Goal: Information Seeking & Learning: Learn about a topic

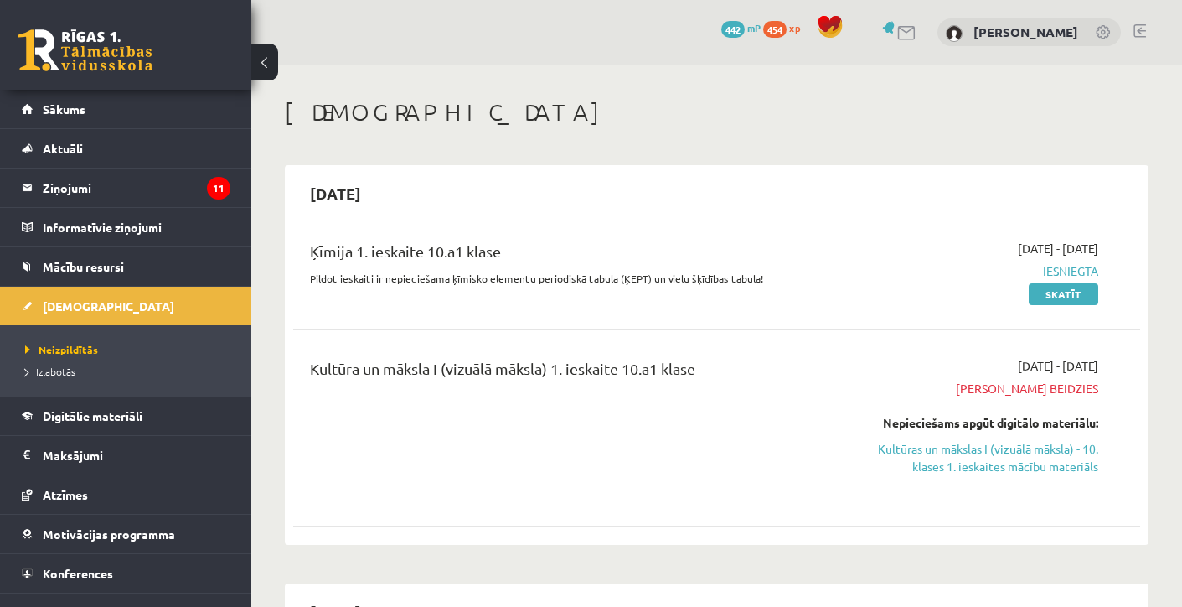
scroll to position [1911, 0]
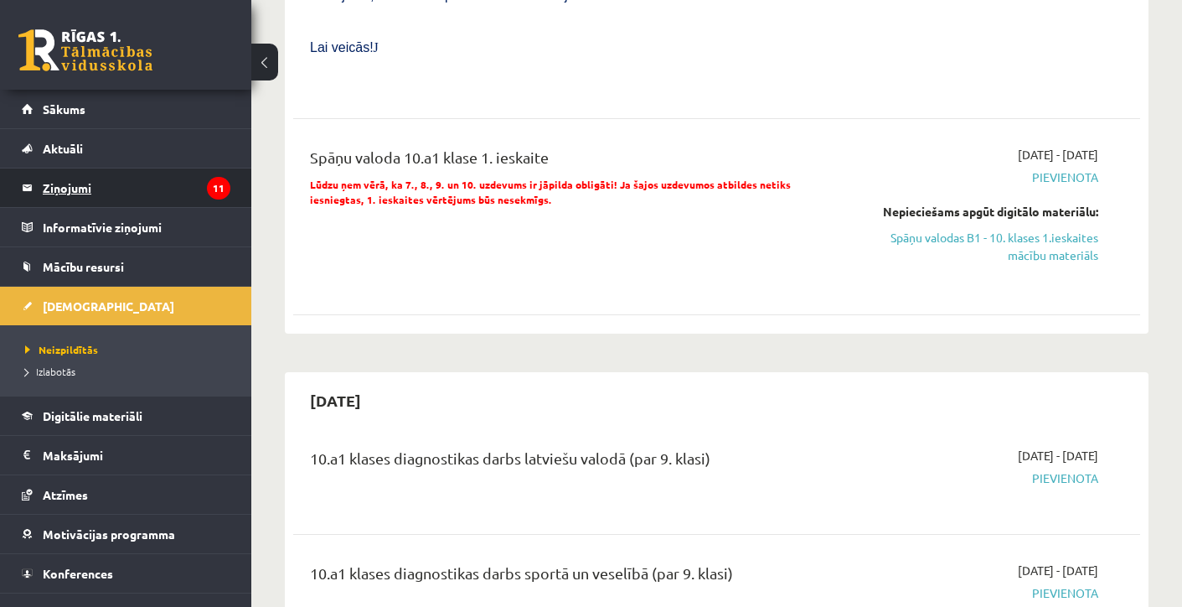
click at [148, 190] on legend "Ziņojumi 11" at bounding box center [137, 187] width 188 height 39
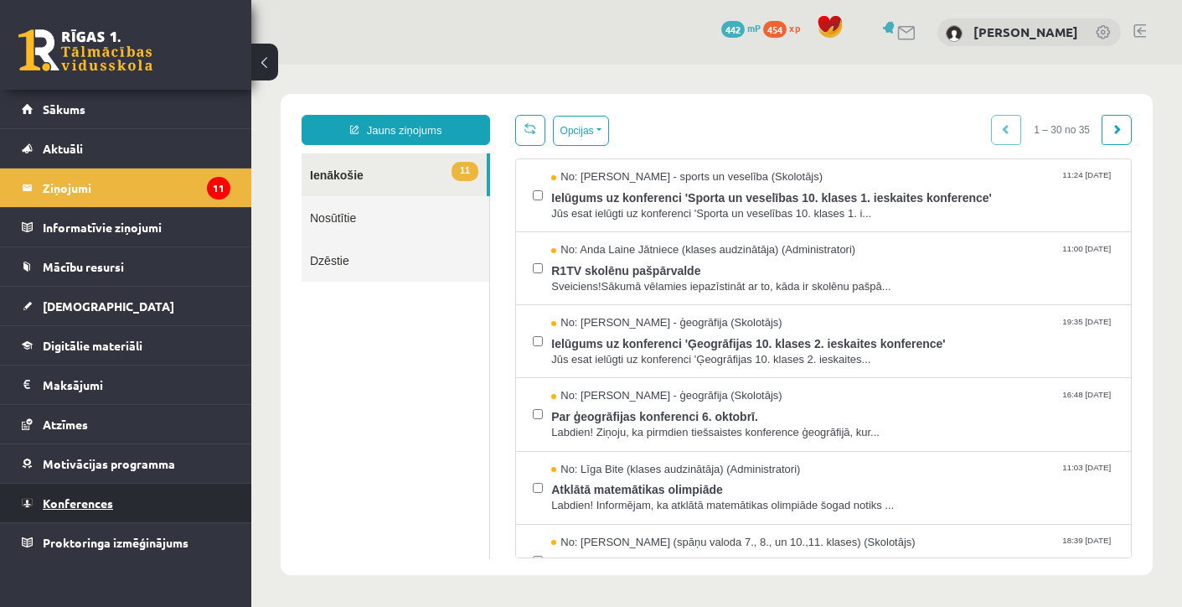
click at [79, 511] on link "Konferences" at bounding box center [126, 503] width 209 height 39
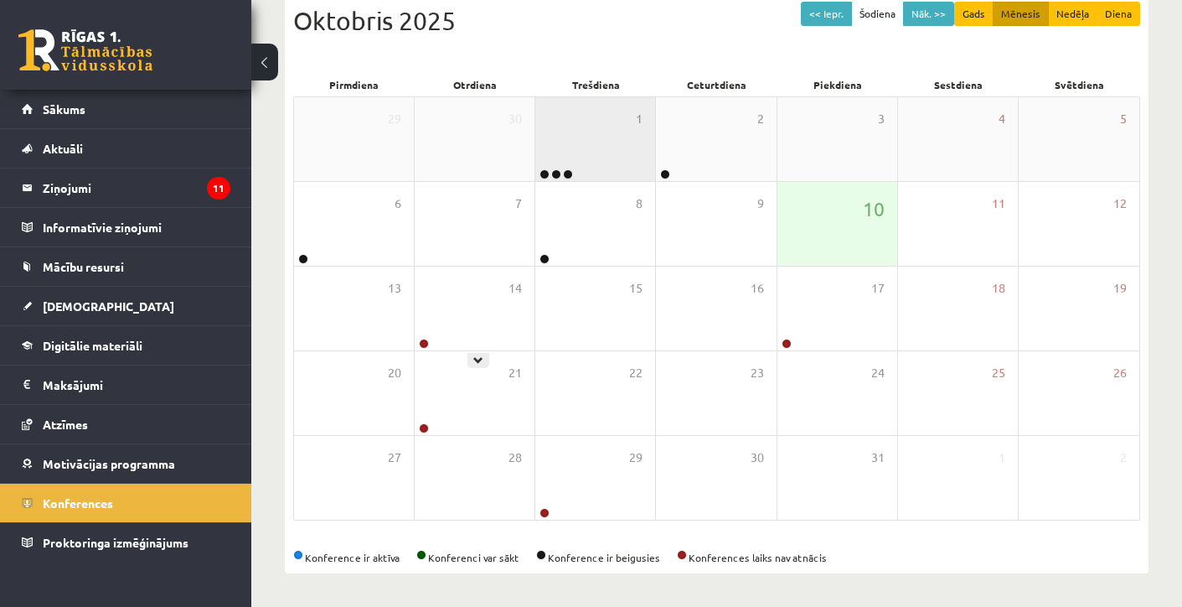
scroll to position [194, 0]
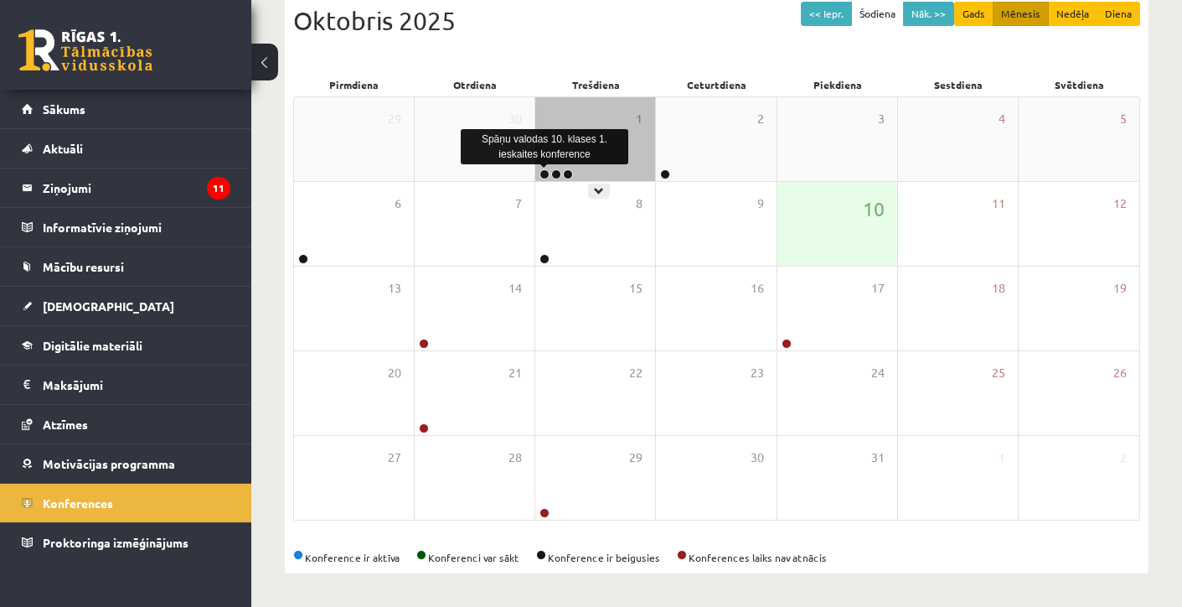
click at [546, 169] on link at bounding box center [545, 174] width 10 height 10
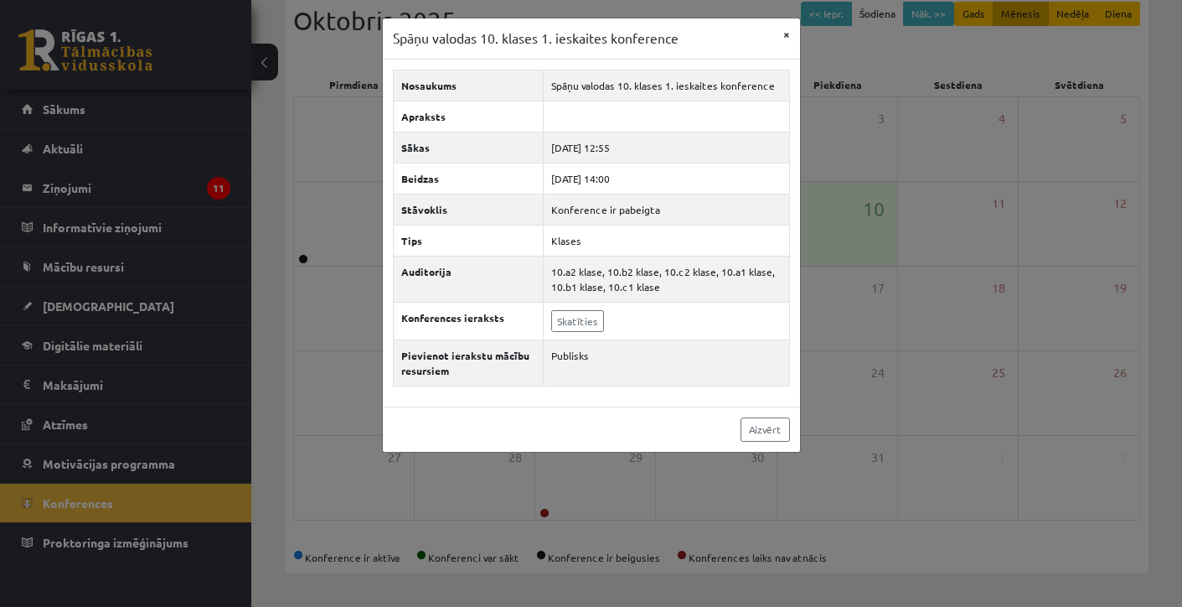
click at [784, 39] on button "×" at bounding box center [786, 34] width 27 height 32
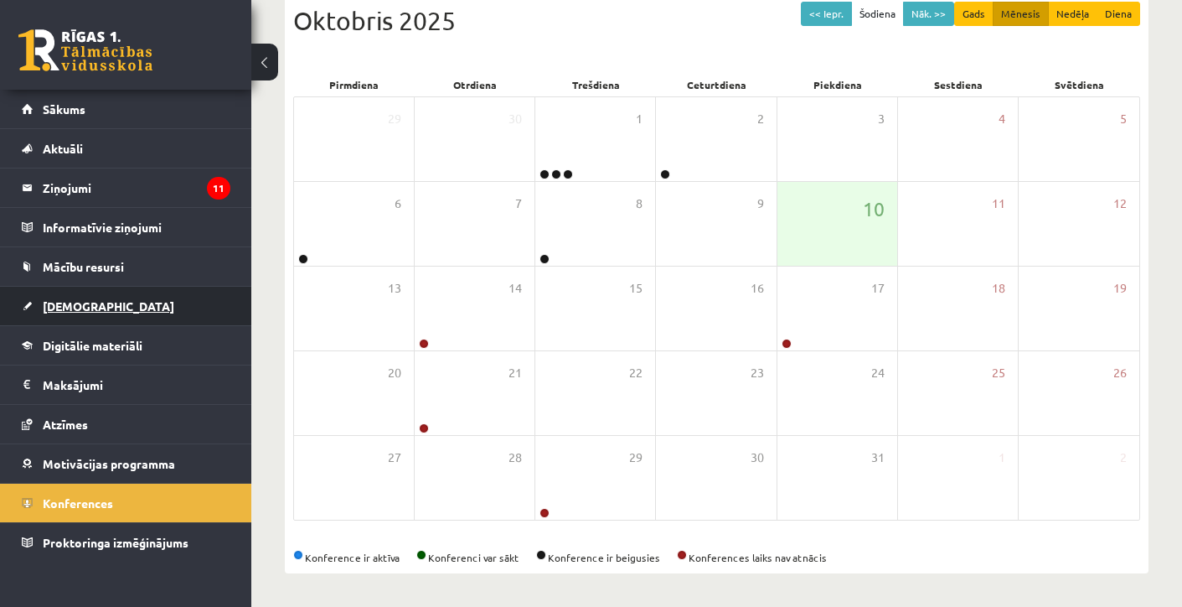
click at [94, 296] on link "[DEMOGRAPHIC_DATA]" at bounding box center [126, 306] width 209 height 39
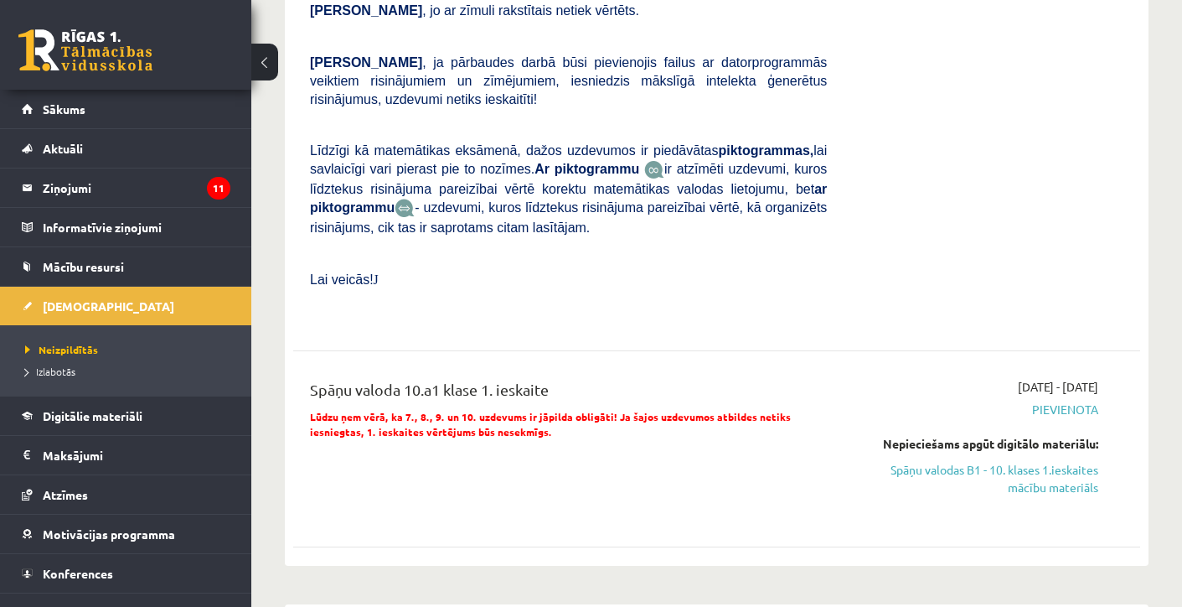
scroll to position [1677, 0]
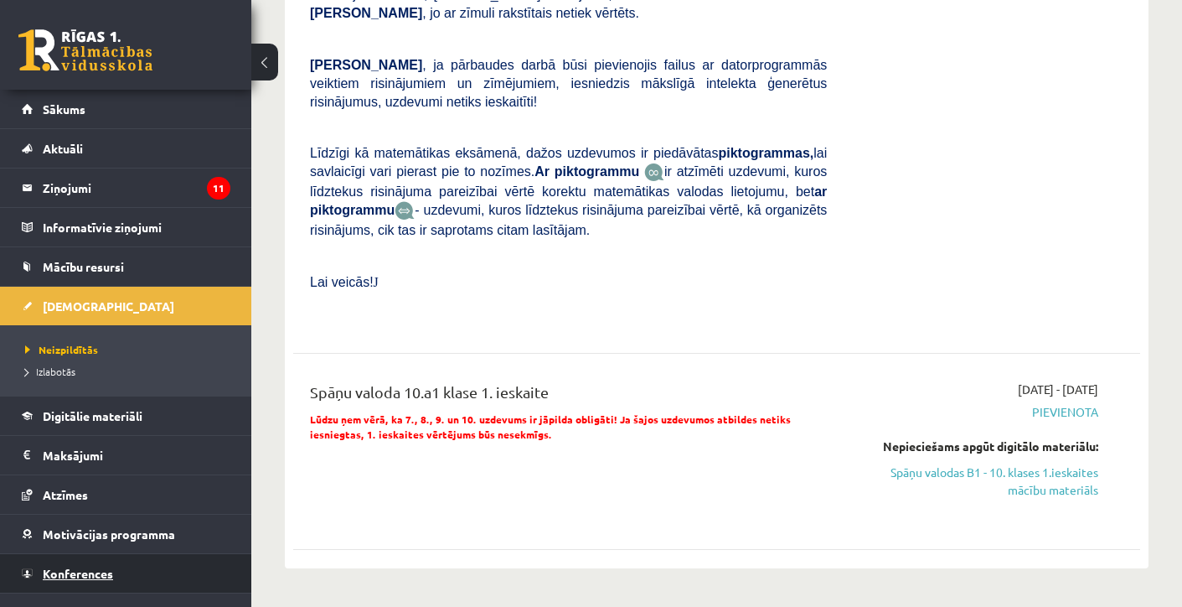
click at [90, 573] on span "Konferences" at bounding box center [78, 573] width 70 height 15
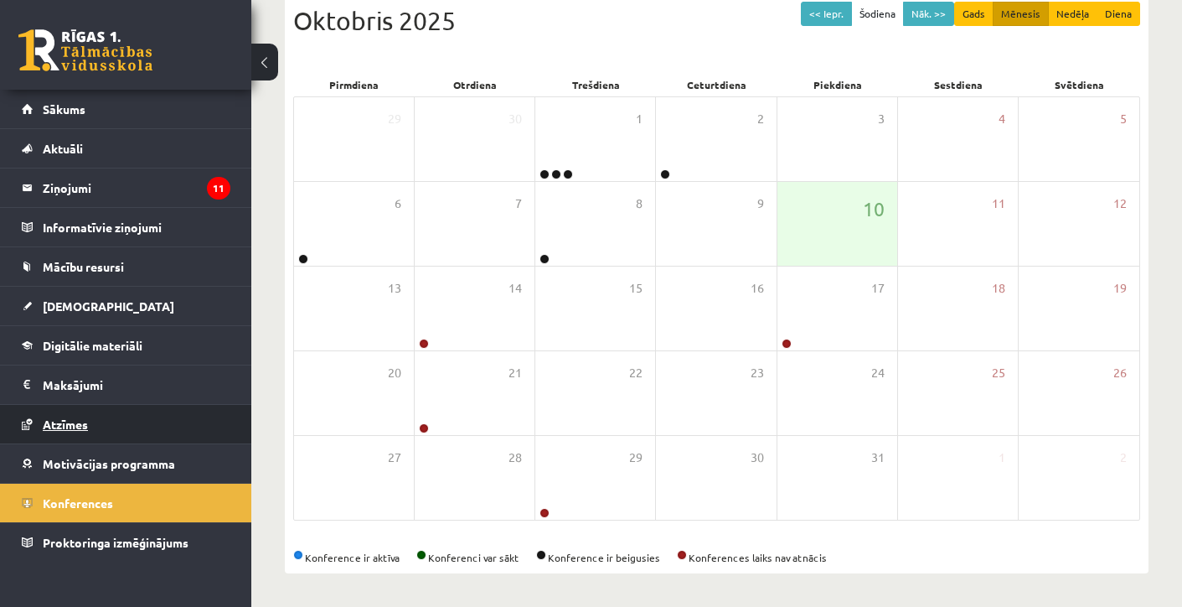
scroll to position [194, 0]
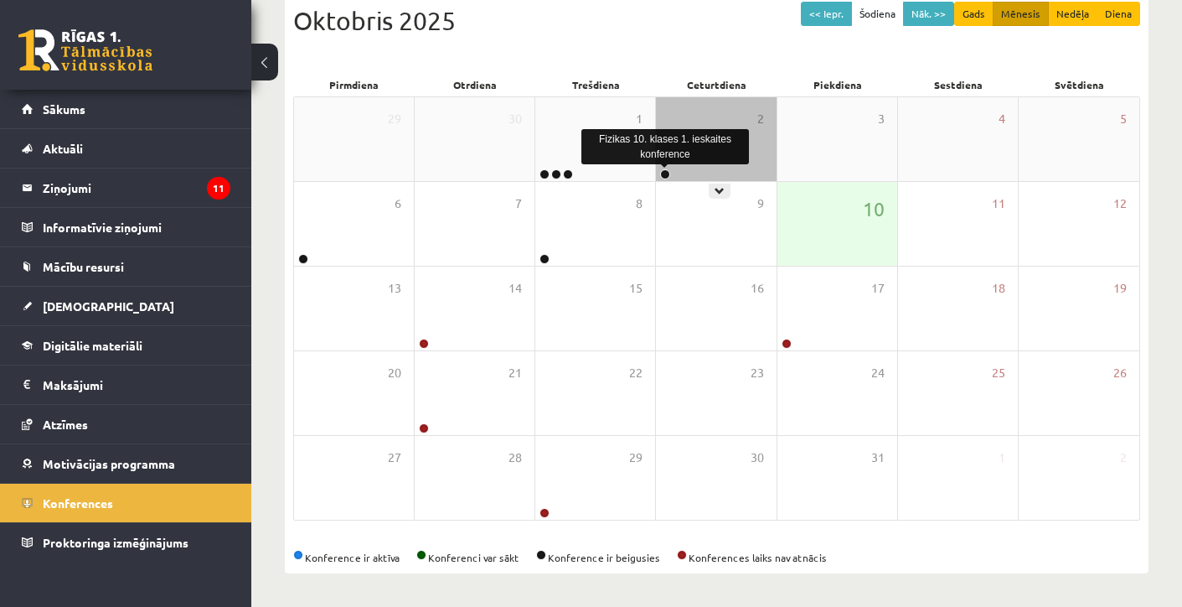
click at [667, 173] on link at bounding box center [665, 174] width 10 height 10
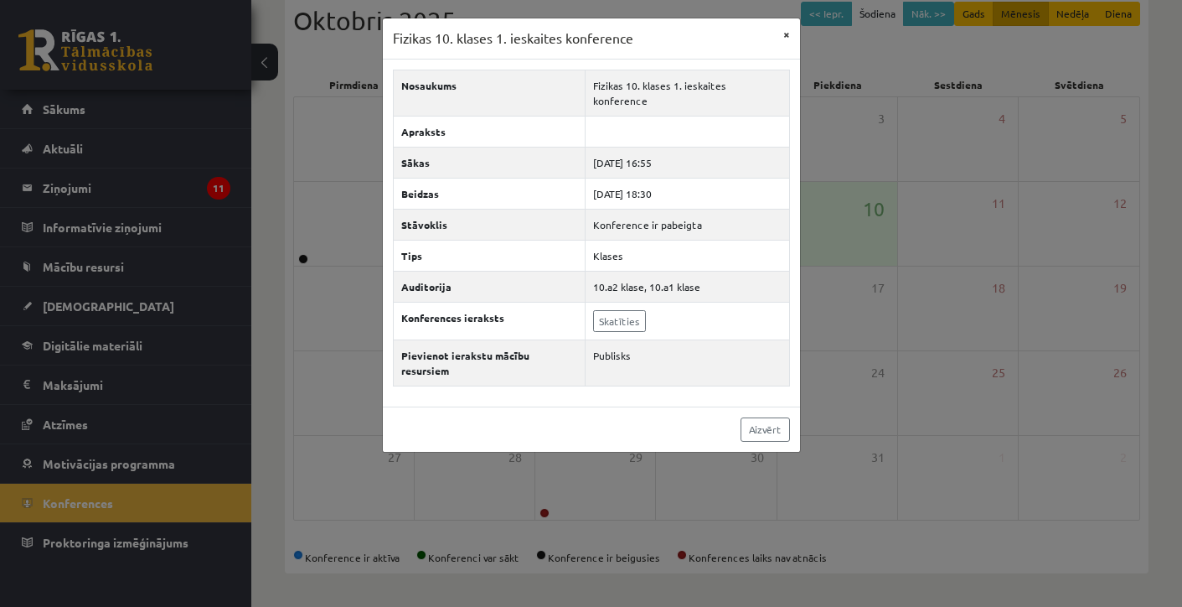
click at [782, 34] on button "×" at bounding box center [786, 34] width 27 height 32
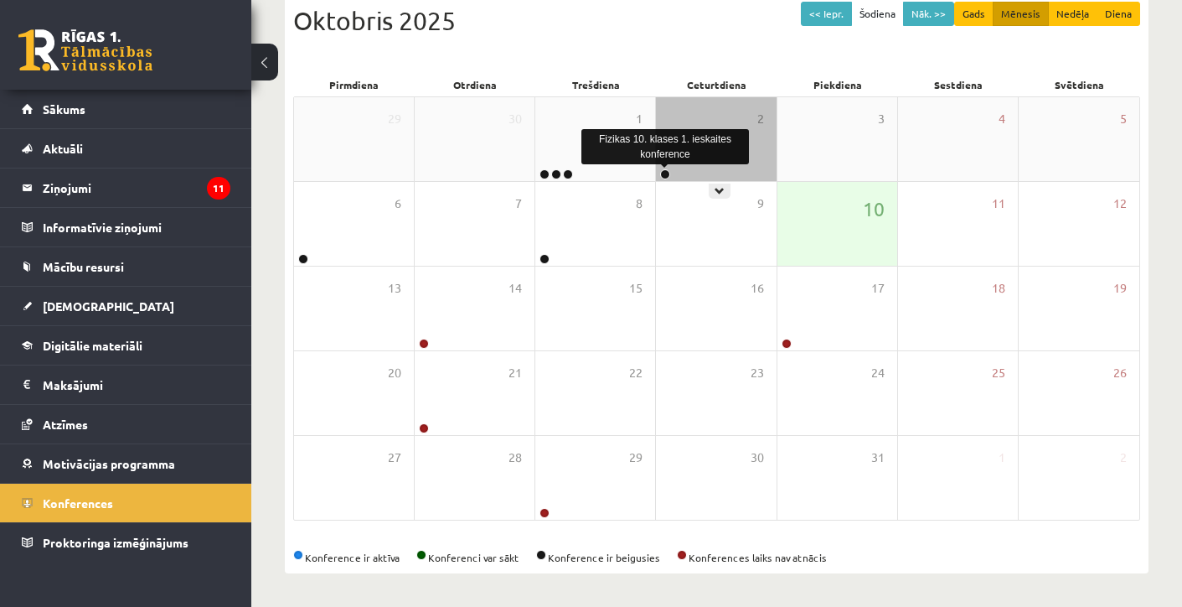
click at [668, 174] on link at bounding box center [665, 174] width 10 height 10
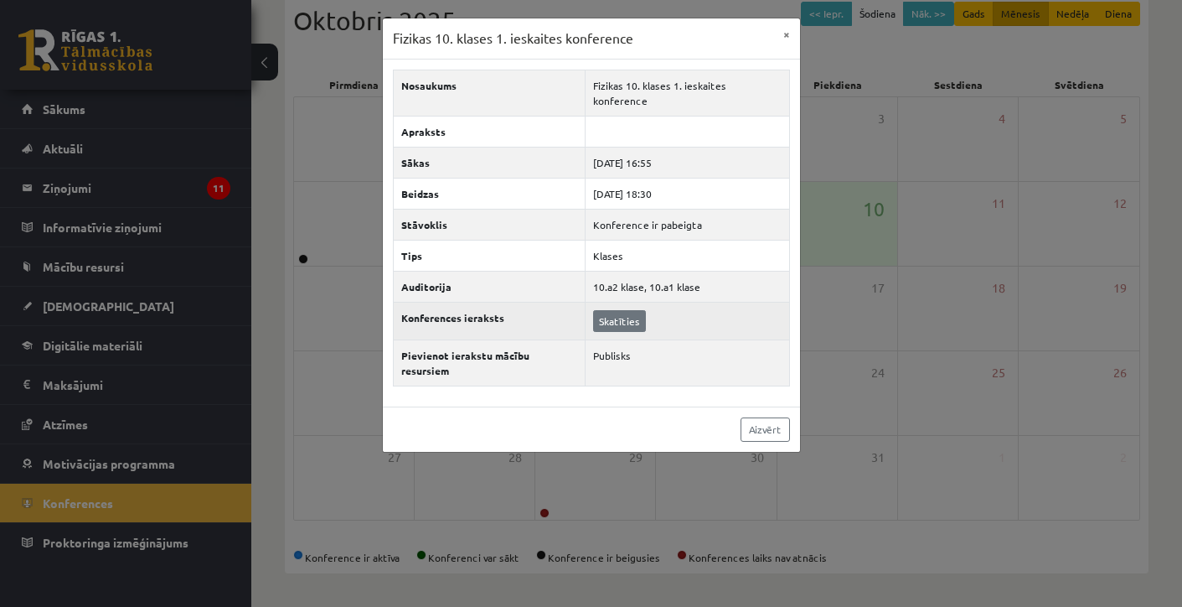
click at [619, 311] on link "Skatīties" at bounding box center [619, 321] width 53 height 22
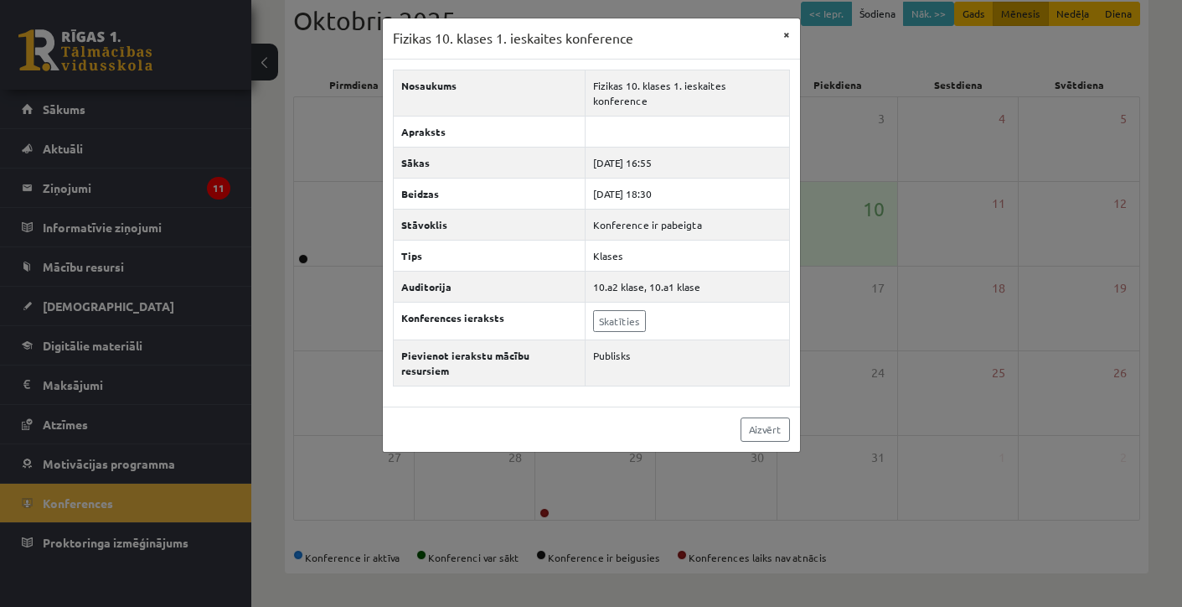
click at [783, 35] on button "×" at bounding box center [786, 34] width 27 height 32
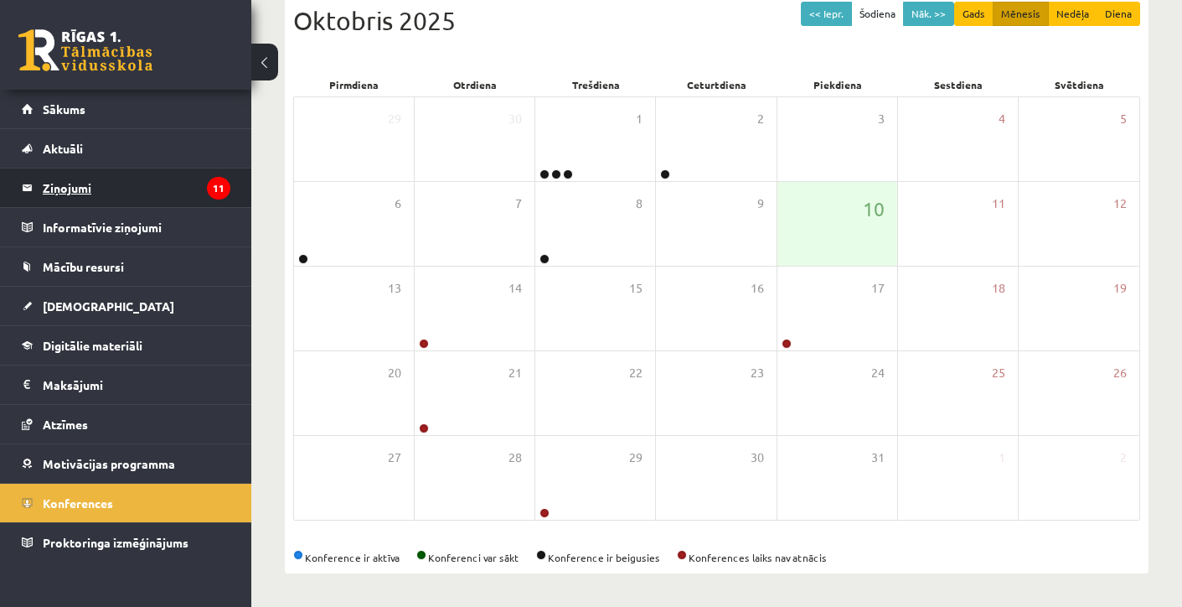
click at [132, 181] on legend "Ziņojumi 11" at bounding box center [137, 187] width 188 height 39
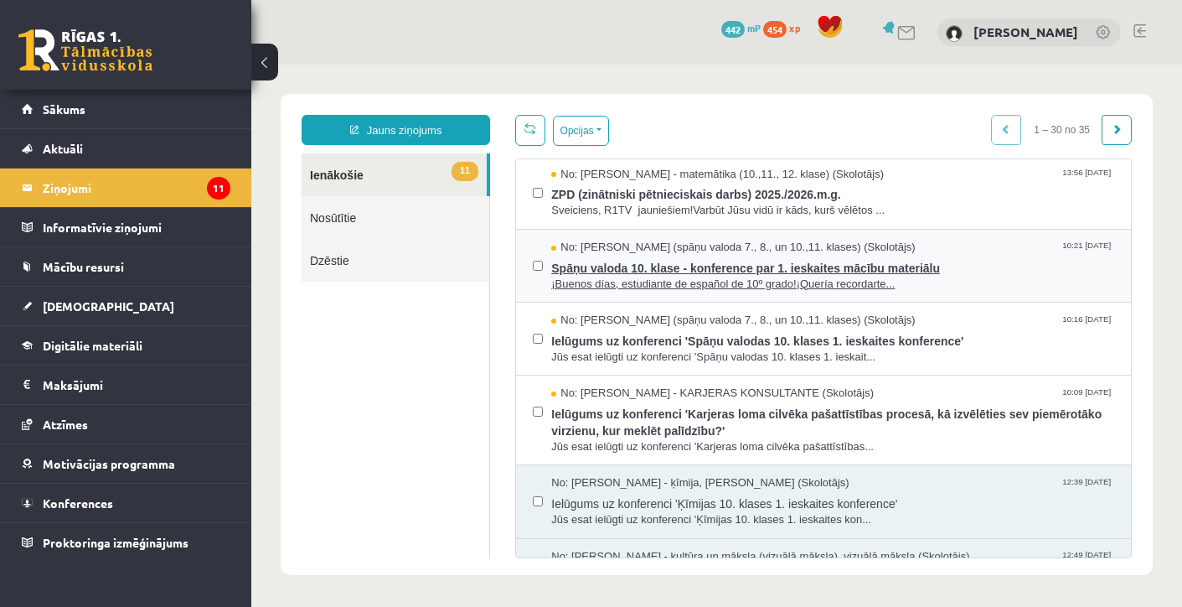
scroll to position [515, 0]
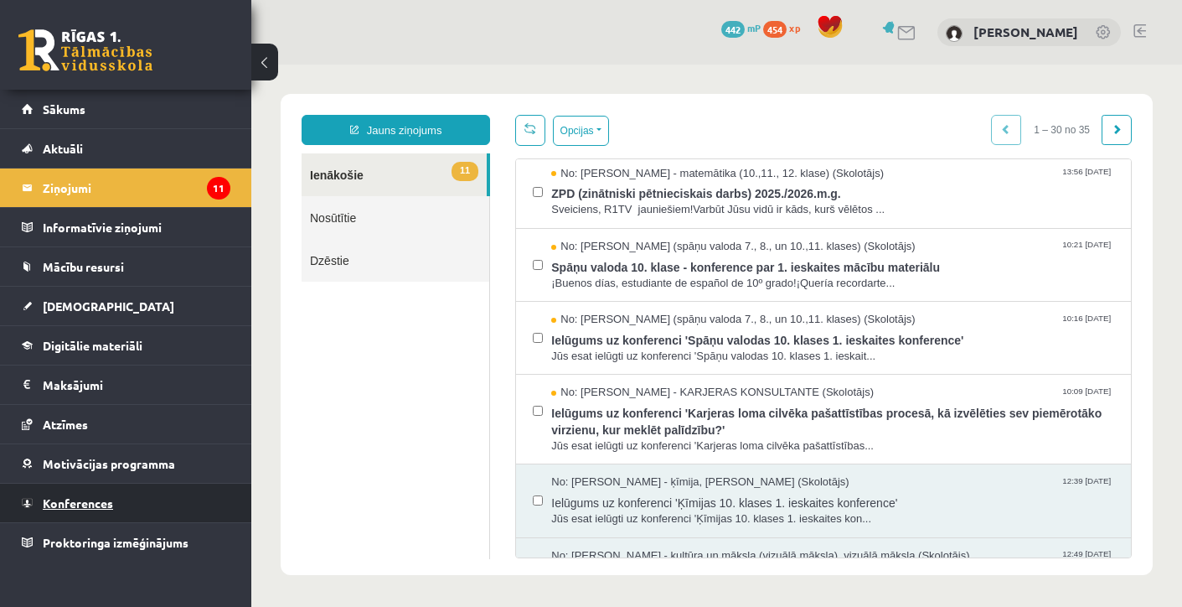
click at [76, 498] on span "Konferences" at bounding box center [78, 502] width 70 height 15
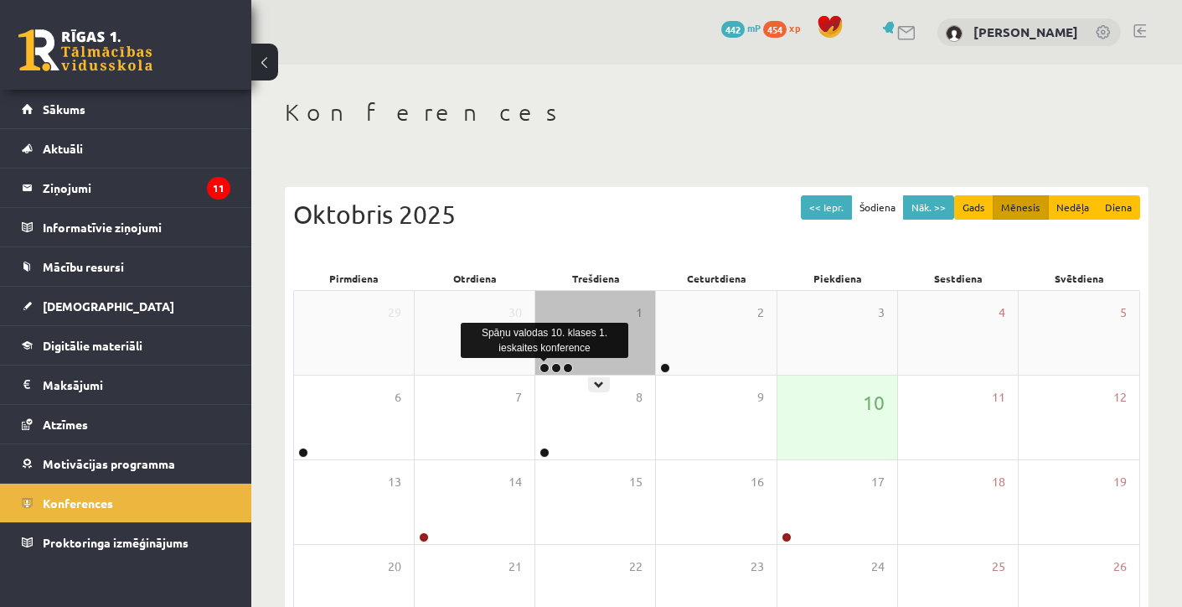
click at [542, 363] on link at bounding box center [545, 368] width 10 height 10
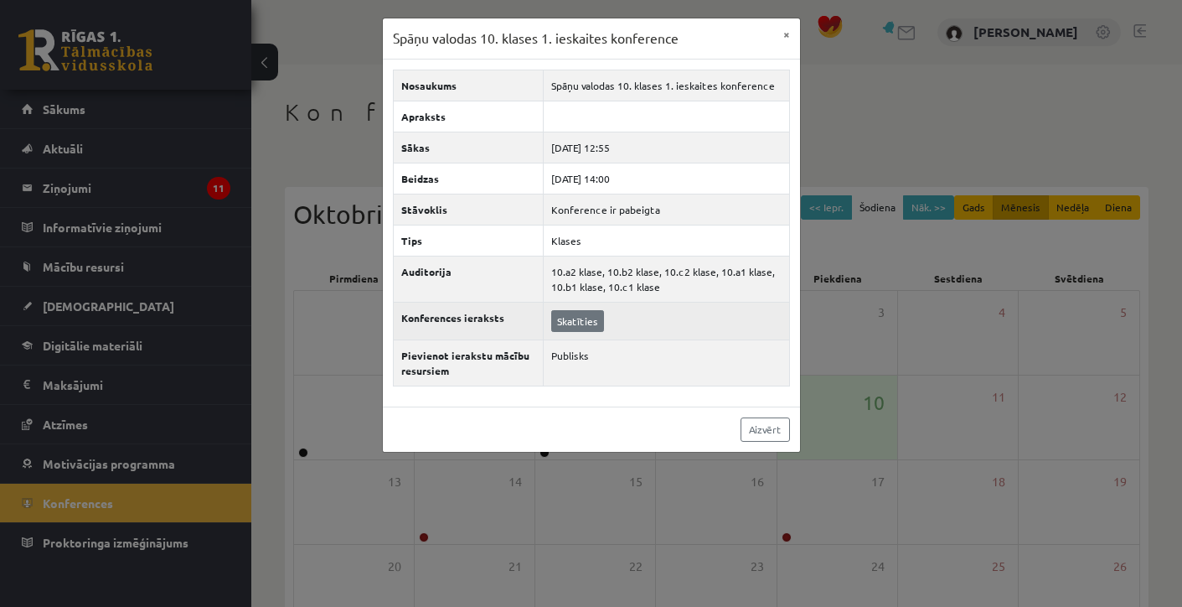
click at [556, 316] on link "Skatīties" at bounding box center [577, 321] width 53 height 22
